Goal: Task Accomplishment & Management: Use online tool/utility

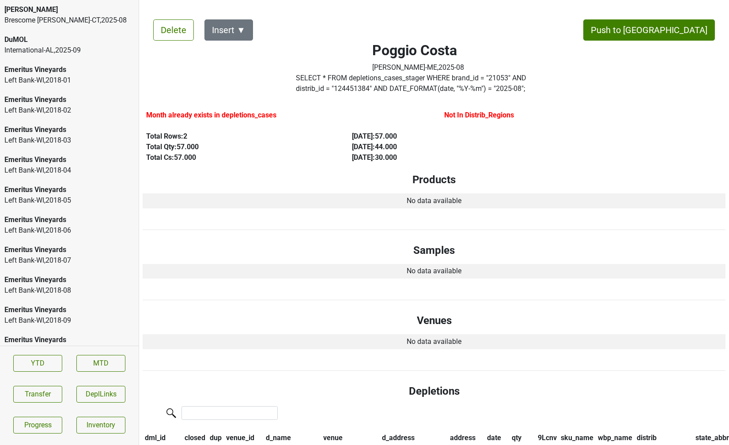
scroll to position [1365, 0]
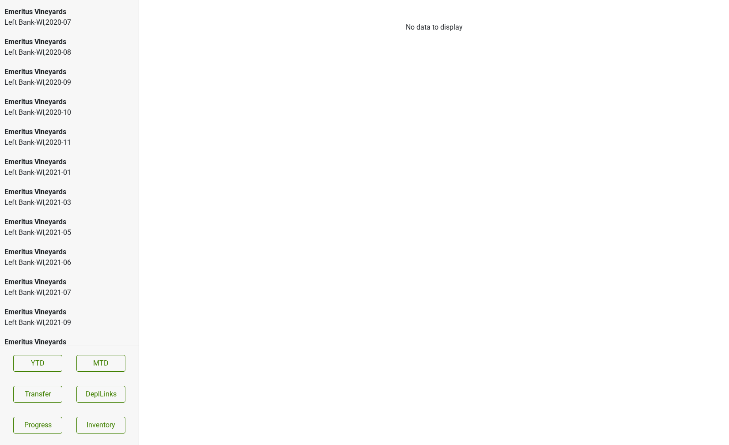
scroll to position [1365, 0]
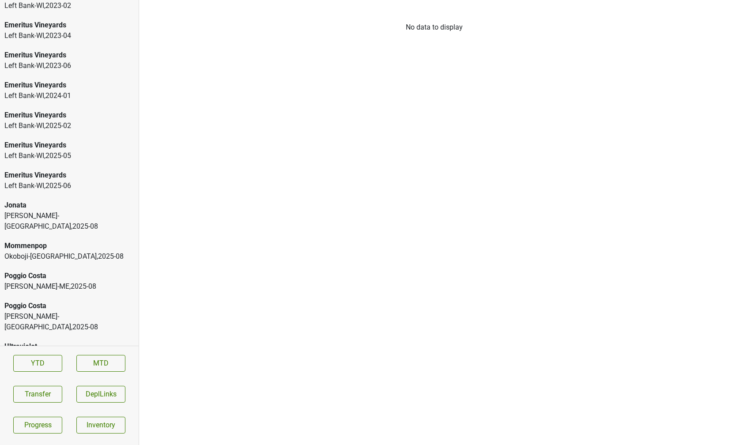
click at [78, 281] on div "[PERSON_NAME]-ME , 2025 - 08" at bounding box center [69, 286] width 130 height 11
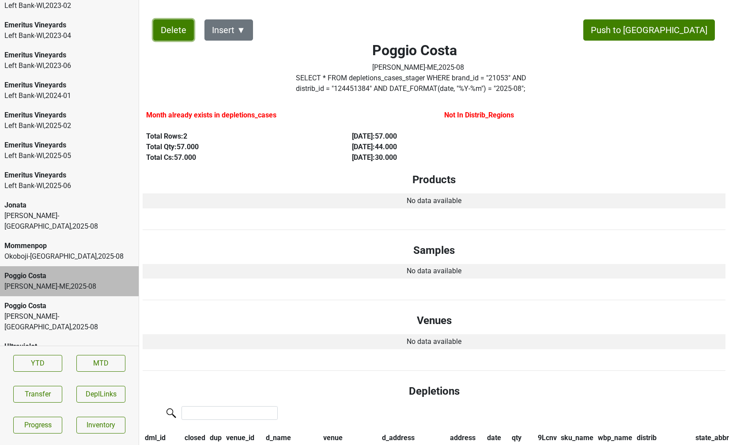
click at [170, 33] on button "Delete" at bounding box center [173, 29] width 41 height 21
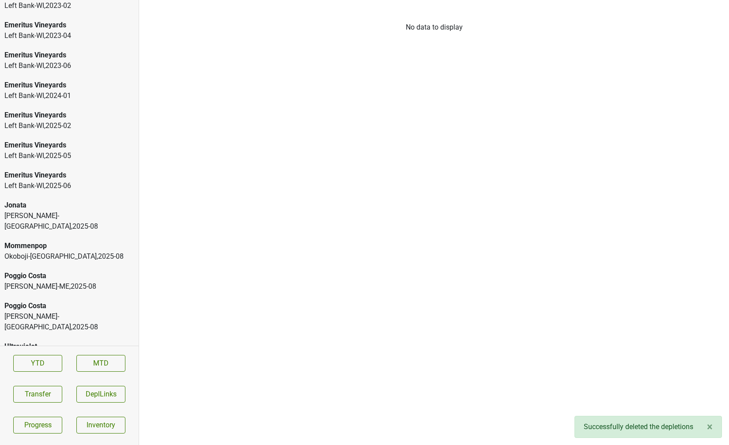
scroll to position [1335, 0]
click at [36, 301] on div "Poggio Costa" at bounding box center [69, 306] width 130 height 11
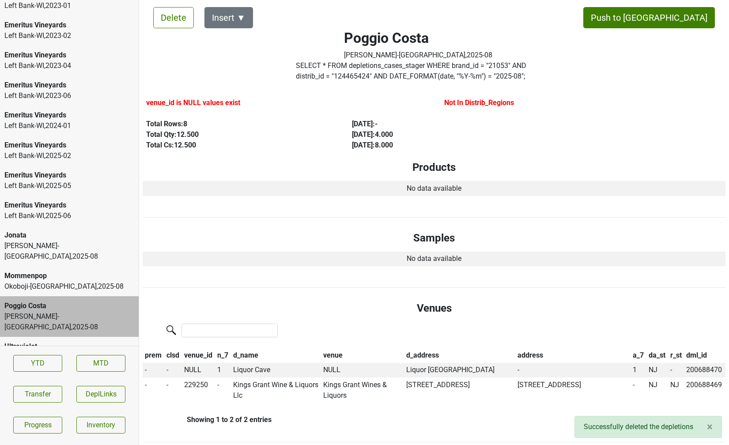
scroll to position [14, 0]
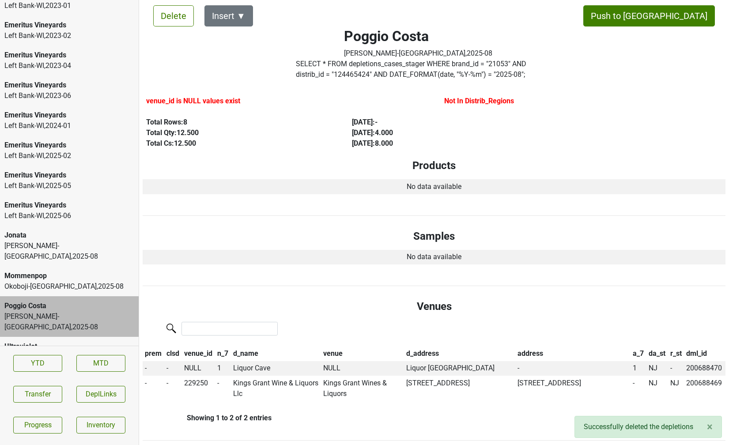
click at [87, 243] on div "MS Walker-NH , 2025 - 08" at bounding box center [69, 251] width 130 height 21
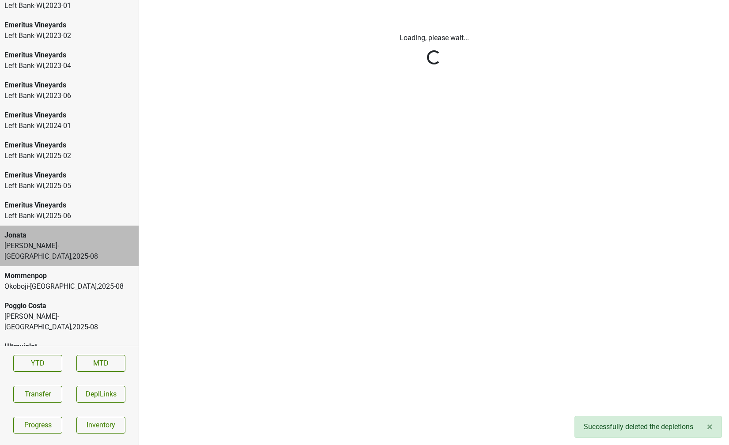
scroll to position [0, 0]
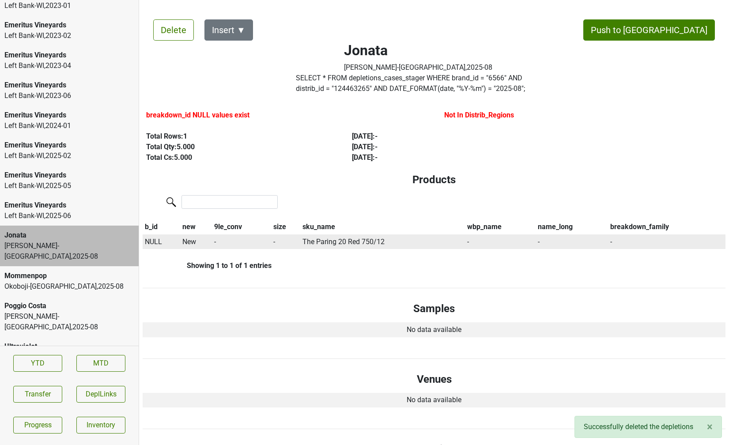
click at [149, 241] on span "NULL" at bounding box center [153, 241] width 17 height 8
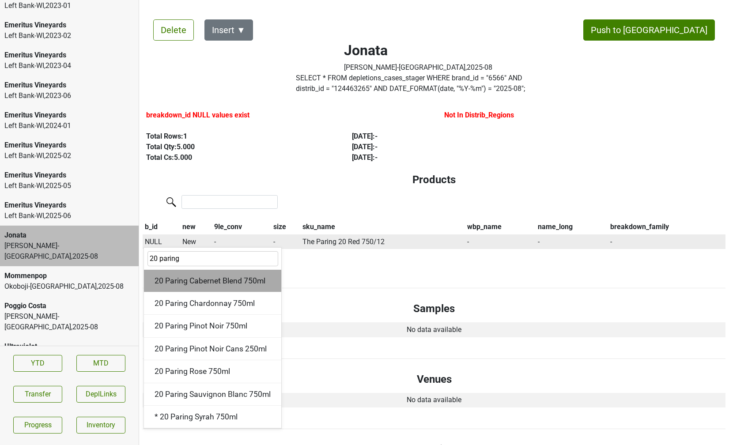
type input "20 paring"
click at [189, 278] on div "20 Paring Cabernet Blend 750ml" at bounding box center [212, 281] width 137 height 23
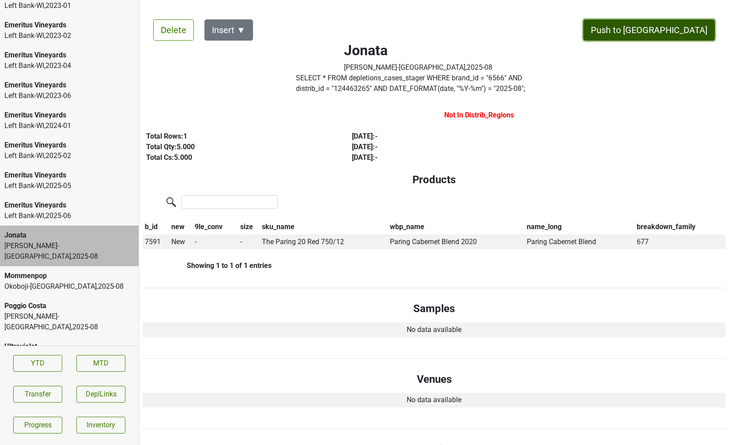
click at [668, 28] on button "Push to [GEOGRAPHIC_DATA]" at bounding box center [649, 29] width 132 height 21
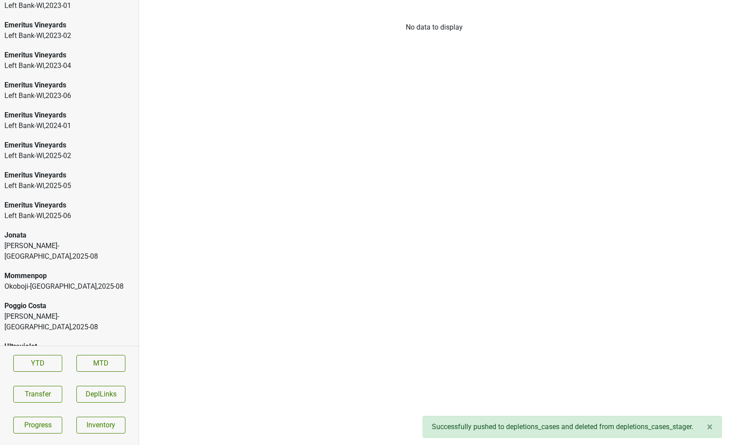
scroll to position [1305, 0]
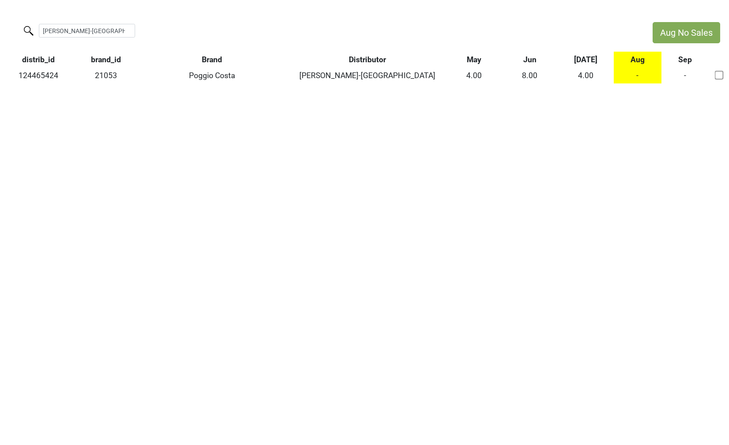
drag, startPoint x: 94, startPoint y: 32, endPoint x: 44, endPoint y: 32, distance: 50.8
click at [44, 32] on input "walker-nj" at bounding box center [87, 31] width 96 height 14
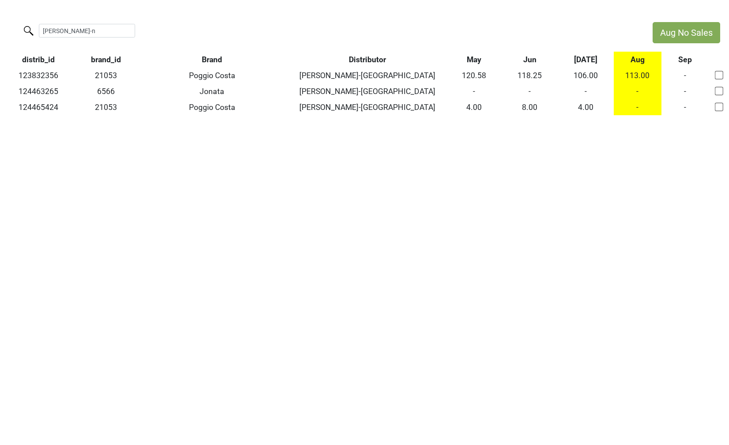
type input "walker-n"
